Goal: Navigation & Orientation: Find specific page/section

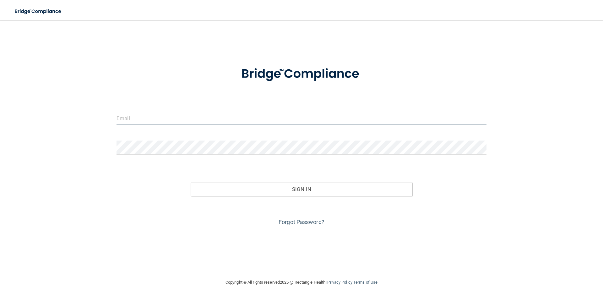
drag, startPoint x: 281, startPoint y: 115, endPoint x: 330, endPoint y: 161, distance: 66.8
click at [281, 115] on input "email" at bounding box center [301, 118] width 370 height 14
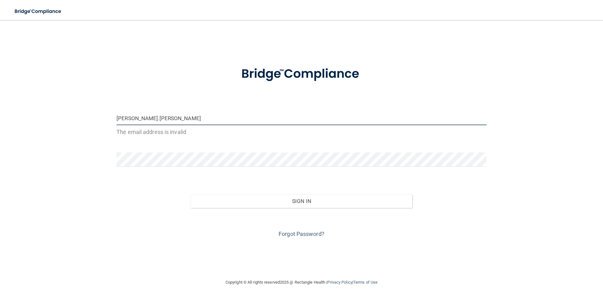
click at [222, 122] on input "dr.rana.hetal" at bounding box center [301, 118] width 370 height 14
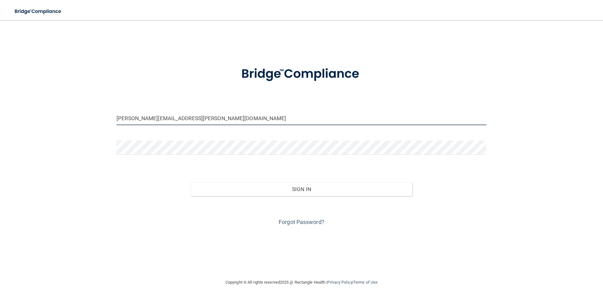
type input "dr.rana.hetal@gmail.com"
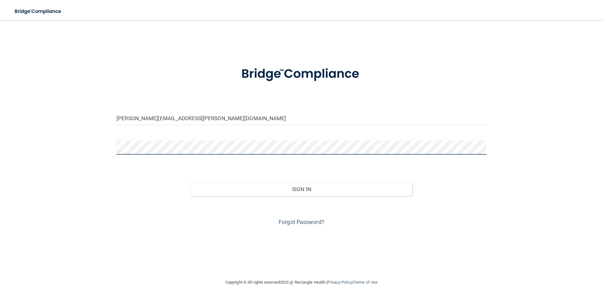
click at [90, 150] on div "dr.rana.hetal@gmail.com Invalid email/password. You don't have permission to ac…" at bounding box center [301, 149] width 577 height 246
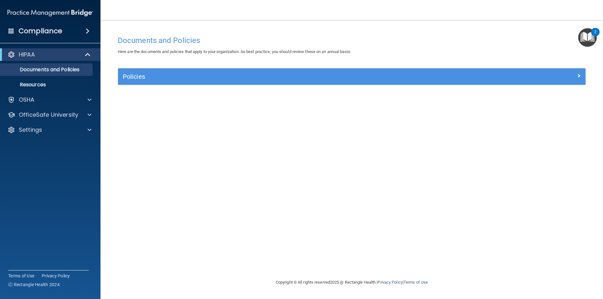
click at [386, 134] on div "Documents and Policies Here are the documents and policies that apply to your o…" at bounding box center [351, 156] width 477 height 246
click at [591, 37] on img "Open Resource Center, 2 new notifications" at bounding box center [587, 37] width 19 height 19
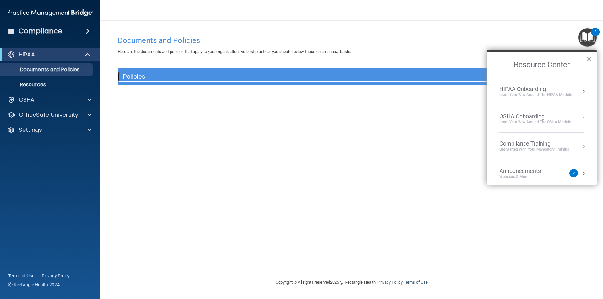
click at [155, 75] on h5 "Policies" at bounding box center [293, 76] width 341 height 7
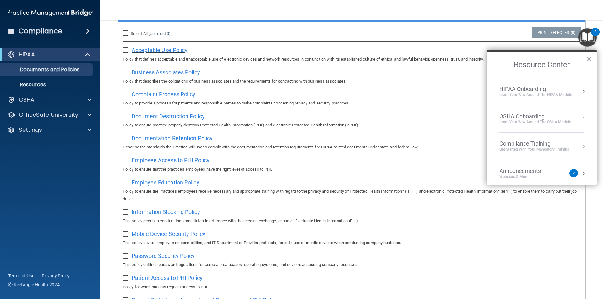
scroll to position [94, 0]
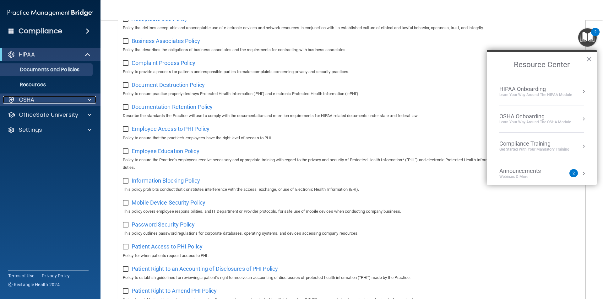
click at [91, 100] on span at bounding box center [90, 100] width 4 height 8
click at [579, 42] on img "Open Resource Center, 2 new notifications" at bounding box center [587, 37] width 19 height 19
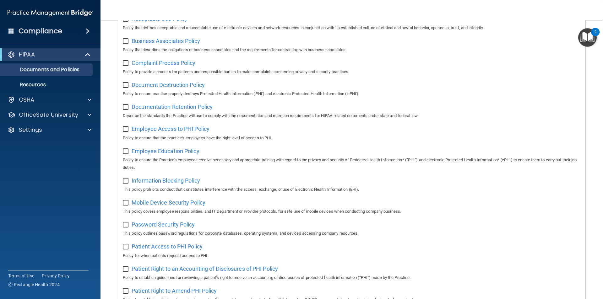
scroll to position [0, 0]
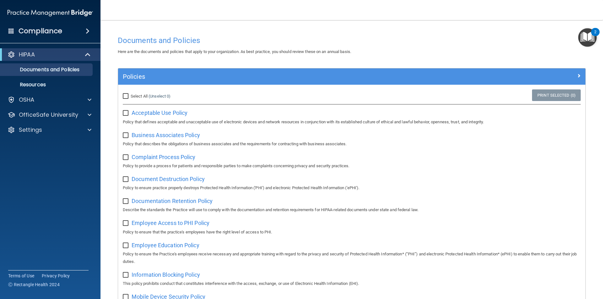
click at [64, 32] on div "Compliance" at bounding box center [50, 31] width 100 height 14
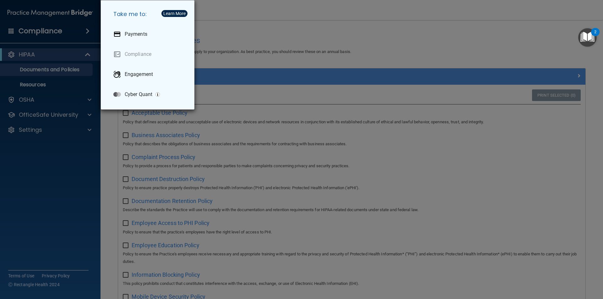
click at [47, 142] on div "Take me to: Payments Compliance Engagement Cyber Quant" at bounding box center [301, 149] width 603 height 299
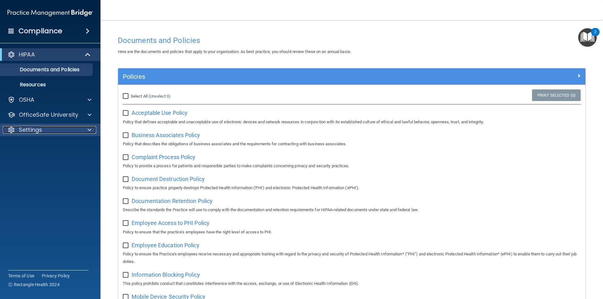
click at [45, 131] on div "Settings" at bounding box center [42, 130] width 78 height 8
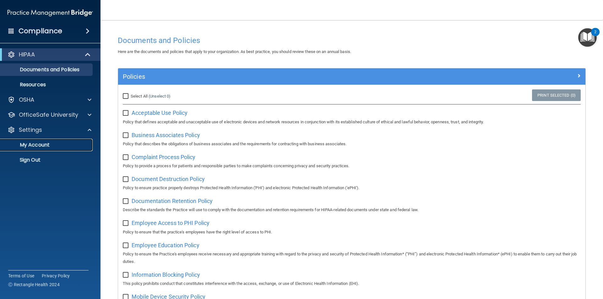
click at [40, 147] on p "My Account" at bounding box center [47, 145] width 86 height 6
